Goal: Task Accomplishment & Management: Use online tool/utility

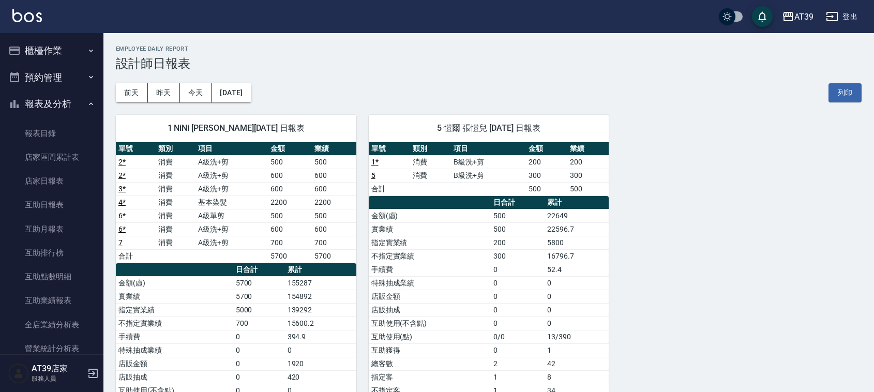
scroll to position [338, 0]
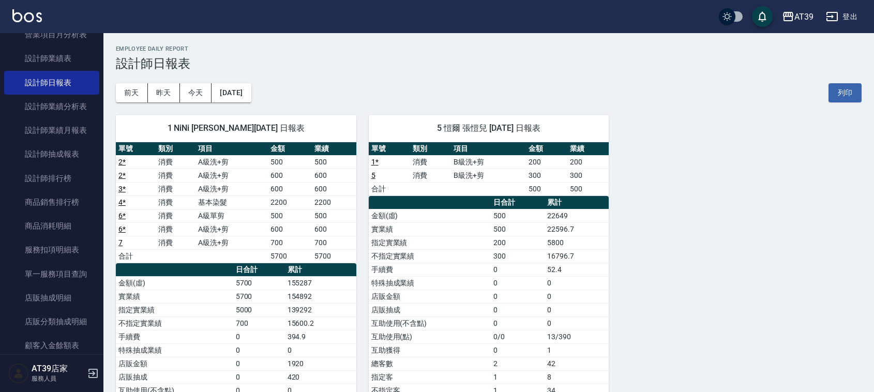
click at [32, 19] on img at bounding box center [26, 15] width 29 height 13
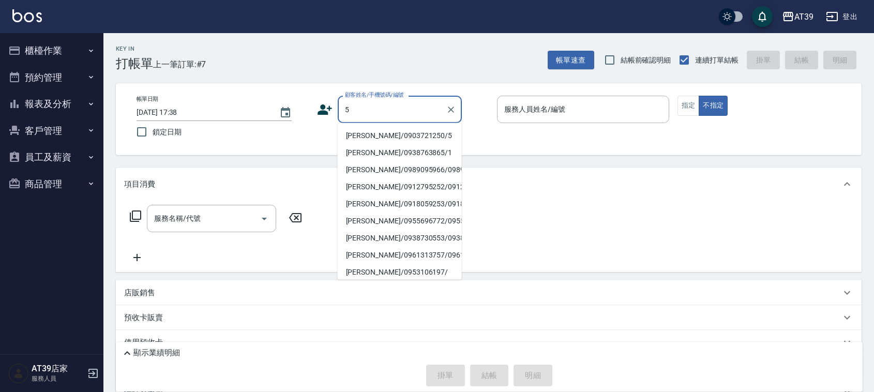
type input "[PERSON_NAME]/0903721250/5"
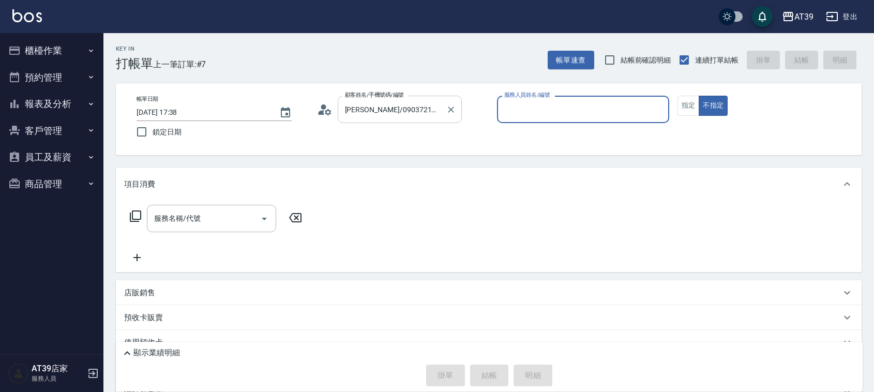
type input "愷爾-5"
click at [699, 96] on button "不指定" at bounding box center [713, 106] width 29 height 20
type button "false"
click at [683, 101] on button "指定" at bounding box center [689, 106] width 22 height 20
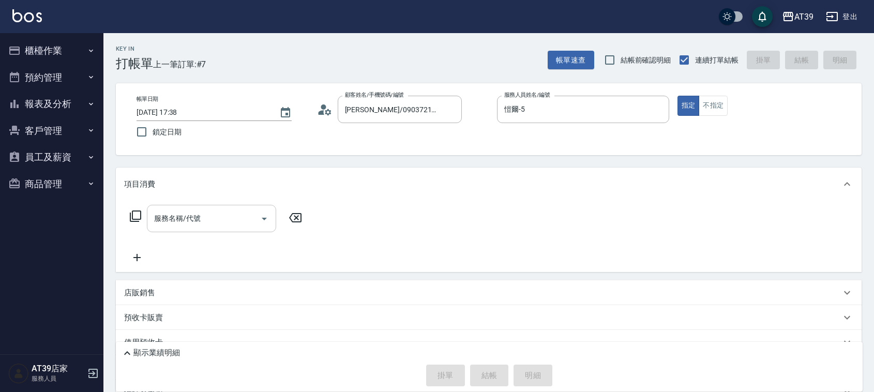
click at [200, 211] on input "服務名稱/代號" at bounding box center [204, 219] width 105 height 18
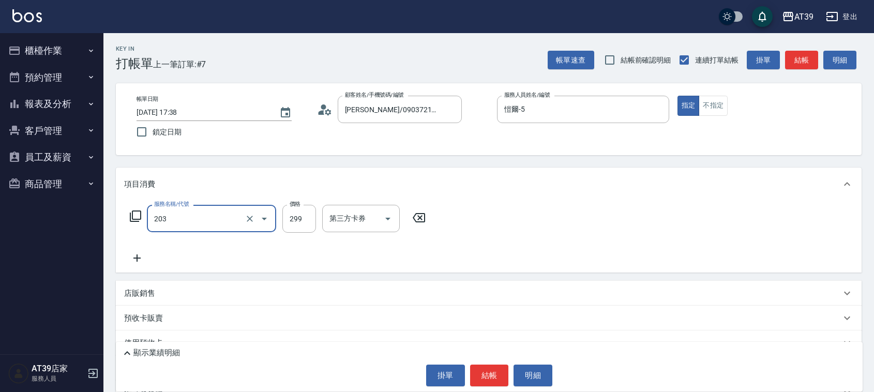
type input "B級洗+剪(203)"
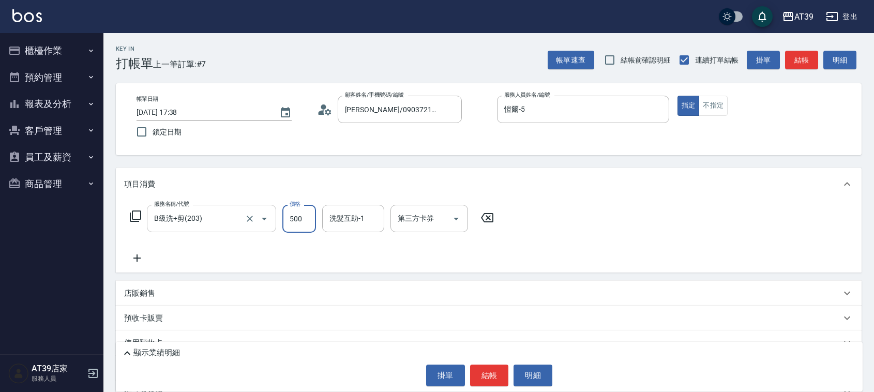
type input "500"
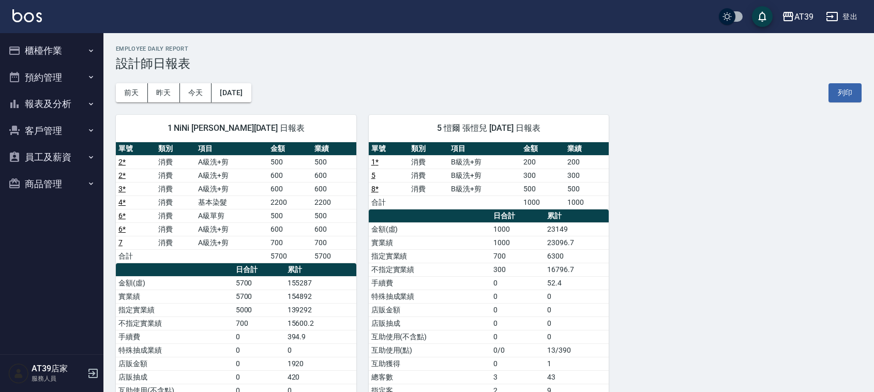
drag, startPoint x: 72, startPoint y: 101, endPoint x: 71, endPoint y: 107, distance: 5.3
click at [72, 107] on button "報表及分析" at bounding box center [51, 104] width 95 height 27
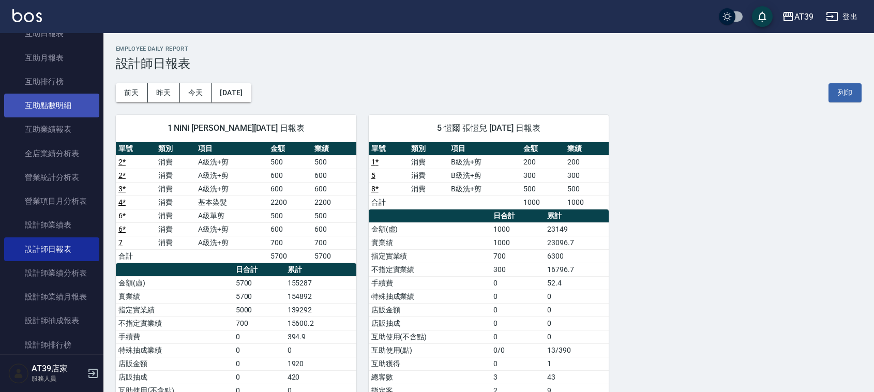
scroll to position [194, 0]
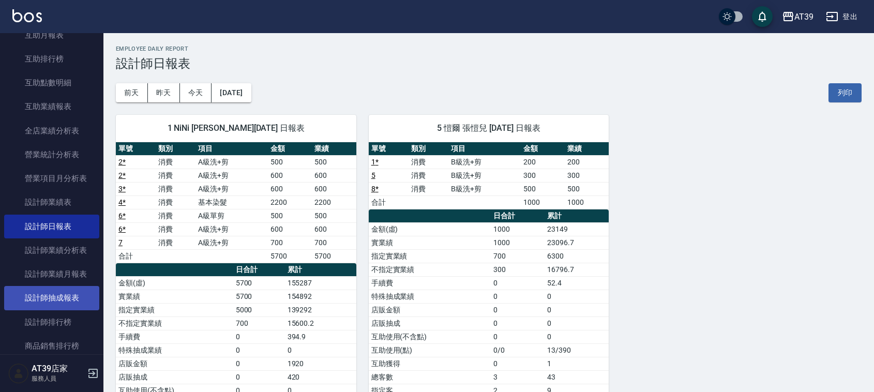
click at [73, 304] on link "設計師抽成報表" at bounding box center [51, 298] width 95 height 24
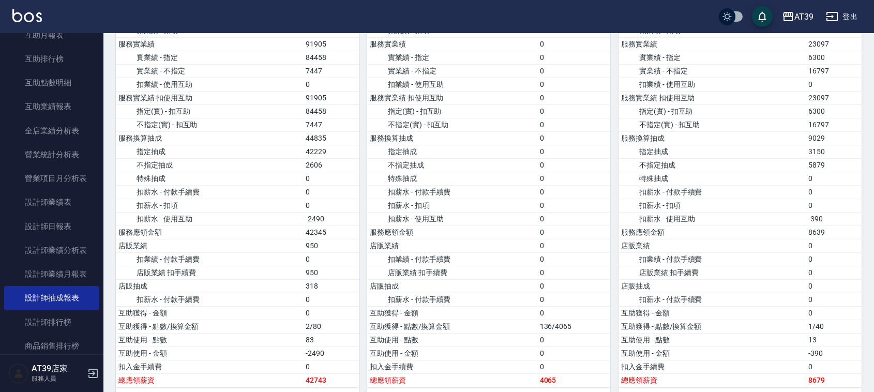
scroll to position [711, 0]
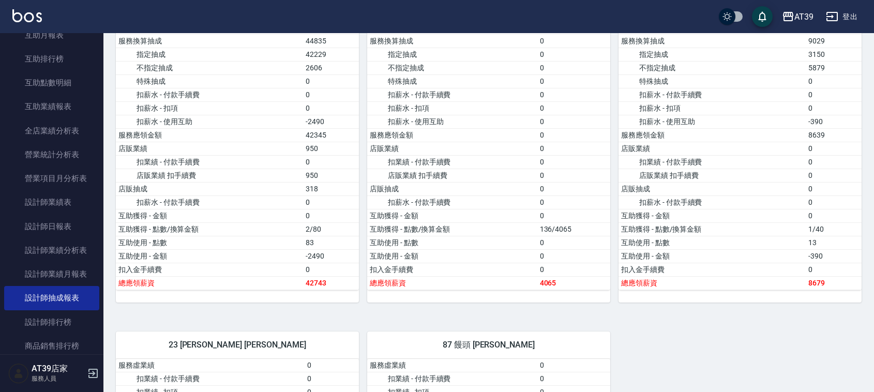
click at [29, 17] on img at bounding box center [26, 15] width 29 height 13
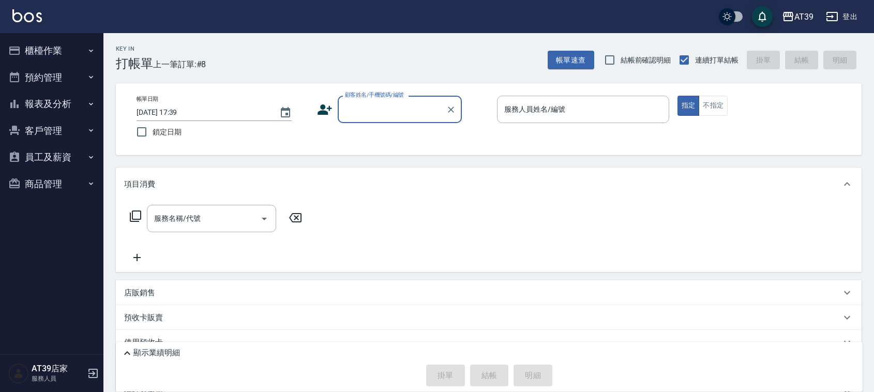
click at [451, 50] on div "Key In 打帳單 上一筆訂單:#8 帳單速查 結帳前確認明細 連續打單結帳 掛單 結帳 明細" at bounding box center [482, 52] width 759 height 38
